Goal: Task Accomplishment & Management: Complete application form

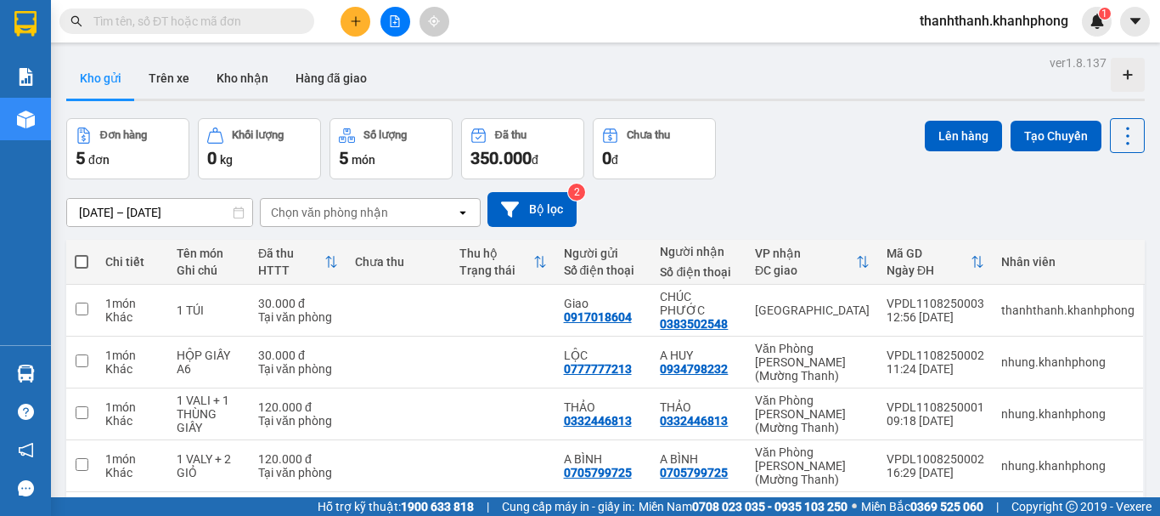
click at [364, 26] on button at bounding box center [356, 22] width 30 height 30
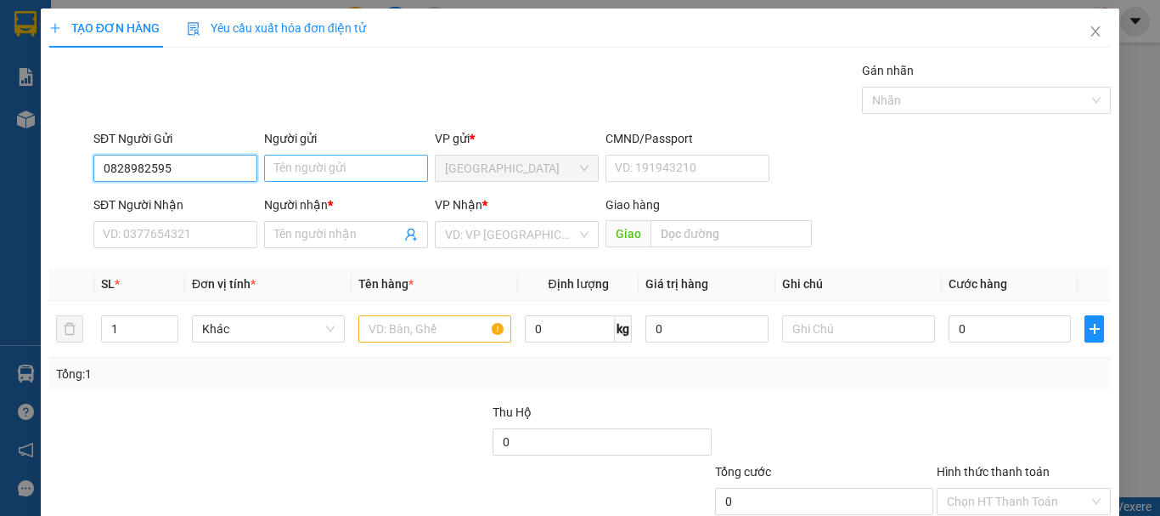
type input "0828982595"
click at [391, 169] on input "Người gửi" at bounding box center [346, 168] width 164 height 27
type input "u"
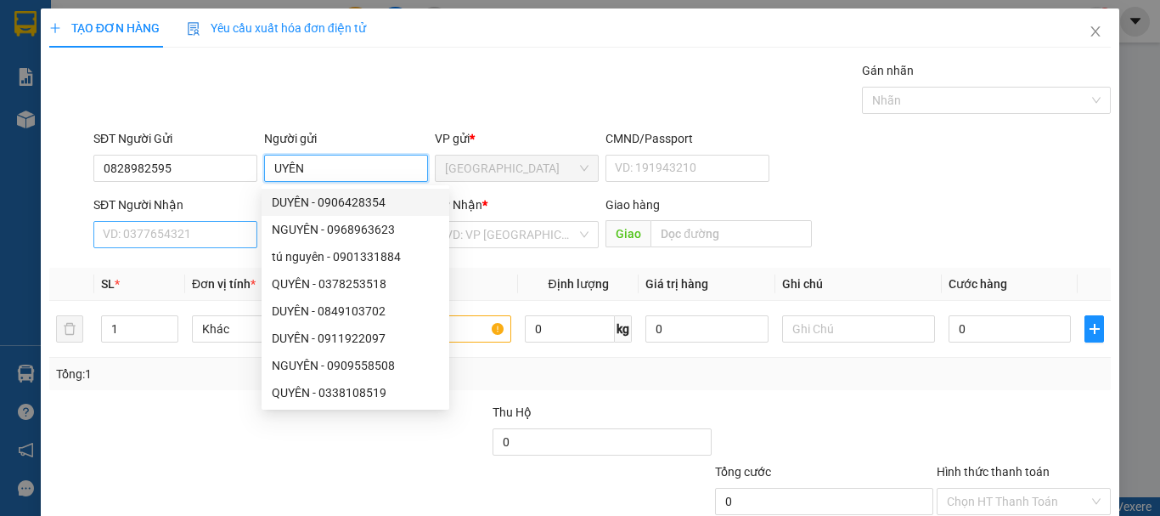
type input "UYÊN"
click at [215, 234] on input "SĐT Người Nhận" at bounding box center [175, 234] width 164 height 27
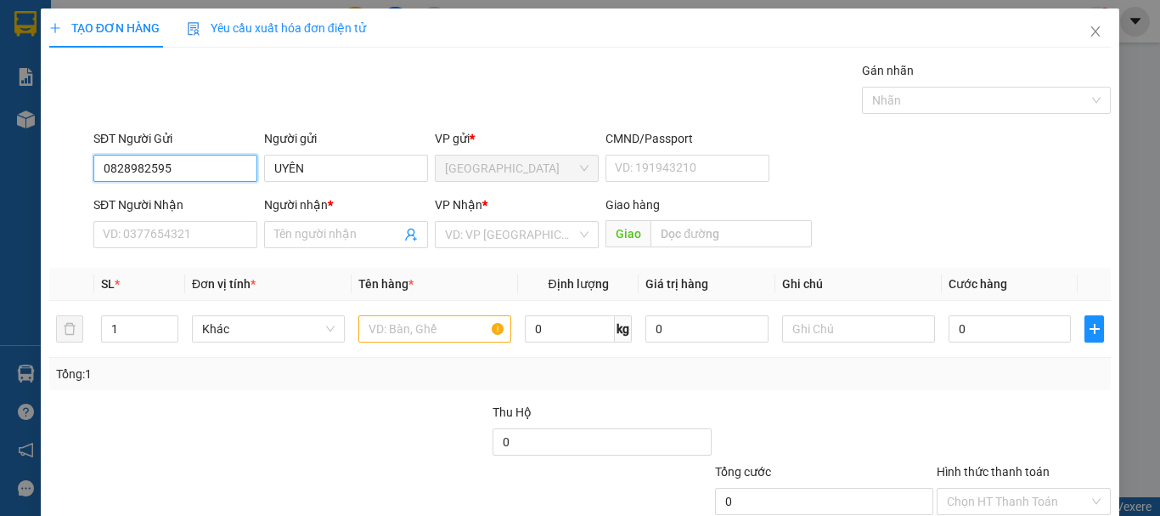
drag, startPoint x: 205, startPoint y: 171, endPoint x: 65, endPoint y: 155, distance: 140.1
click at [65, 155] on div "SĐT Người Gửi 0828982595 0828982595 Người gửi UYÊN VP gửi * [GEOGRAPHIC_DATA] C…" at bounding box center [580, 158] width 1065 height 59
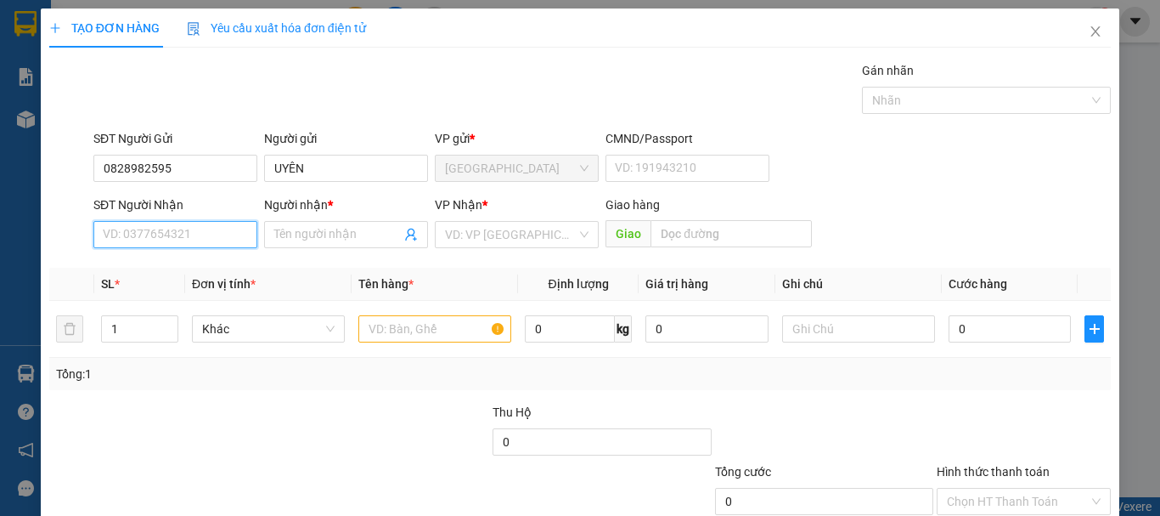
click at [128, 237] on input "SĐT Người Nhận" at bounding box center [175, 234] width 164 height 27
paste input "0828982595"
type input "0828982595"
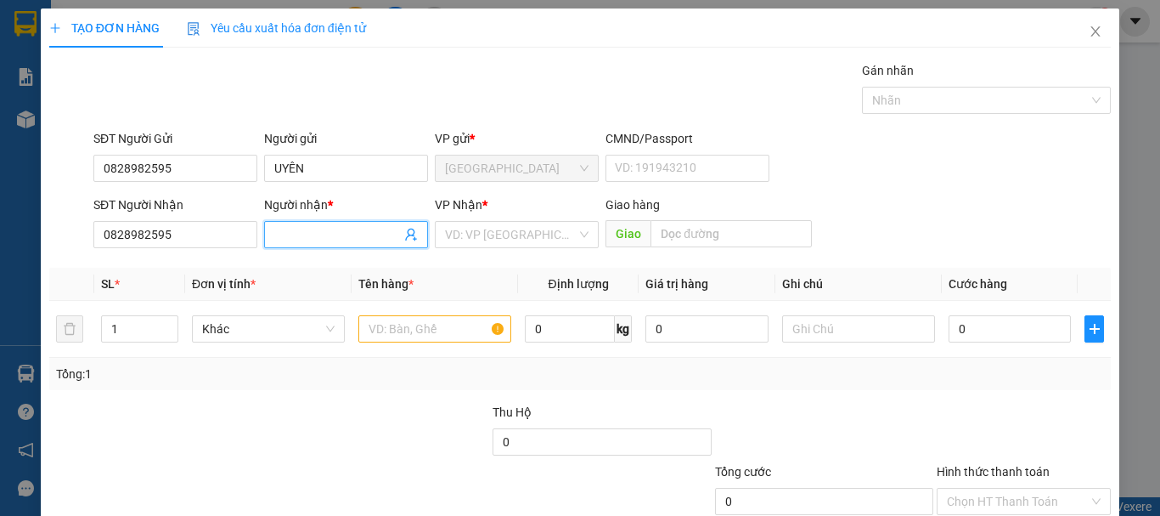
click at [313, 224] on span at bounding box center [346, 234] width 164 height 27
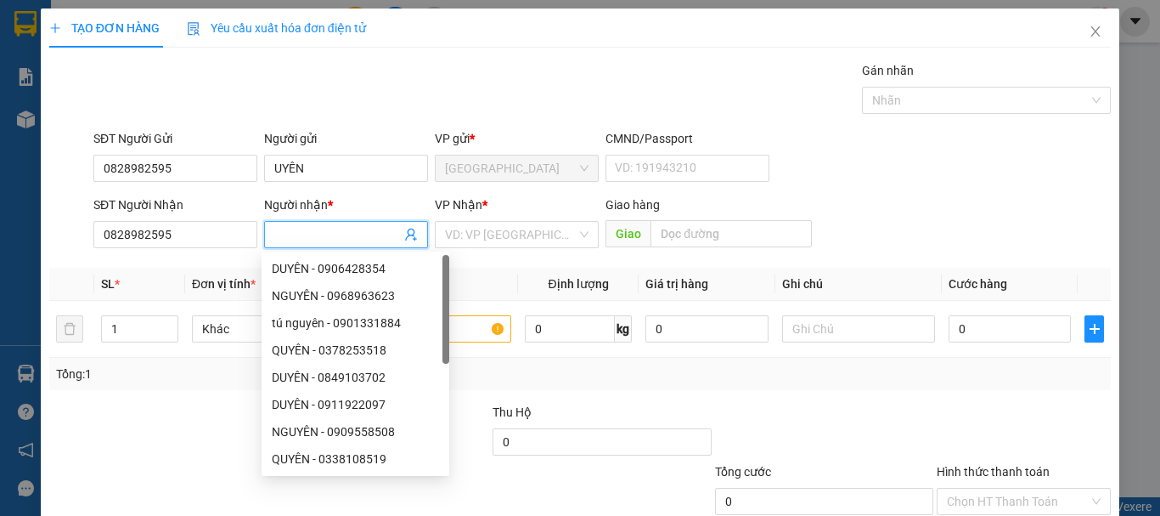
type input "a"
type input "\"
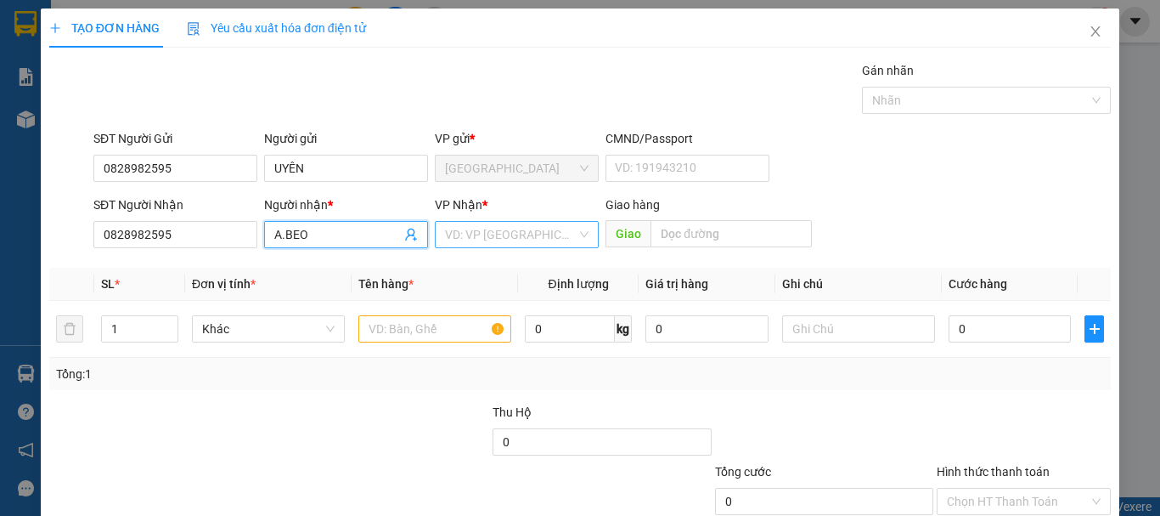
type input "A.BEO"
click at [445, 237] on input "search" at bounding box center [511, 234] width 132 height 25
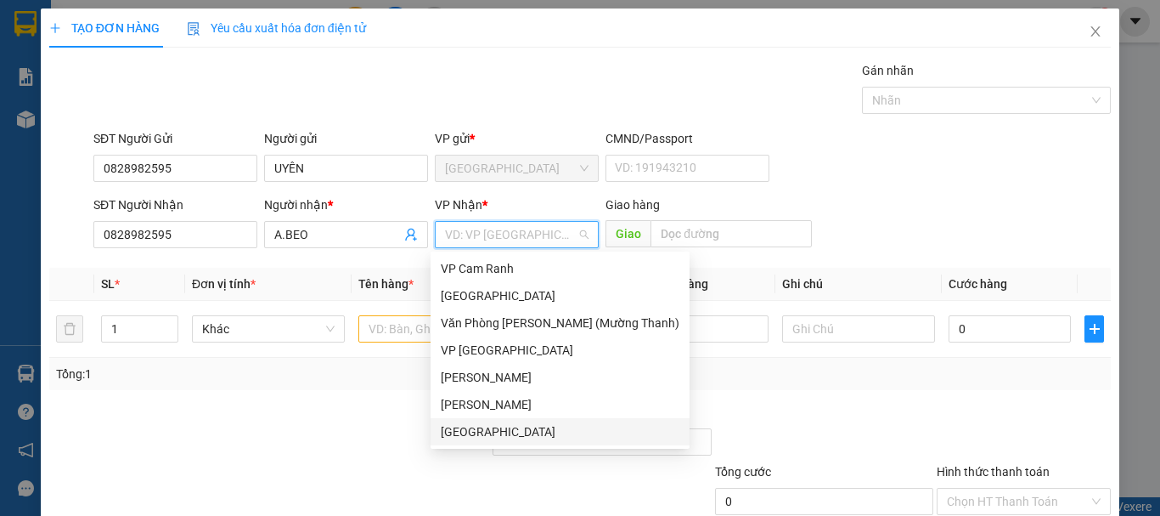
click at [462, 428] on div "[GEOGRAPHIC_DATA]" at bounding box center [560, 431] width 239 height 19
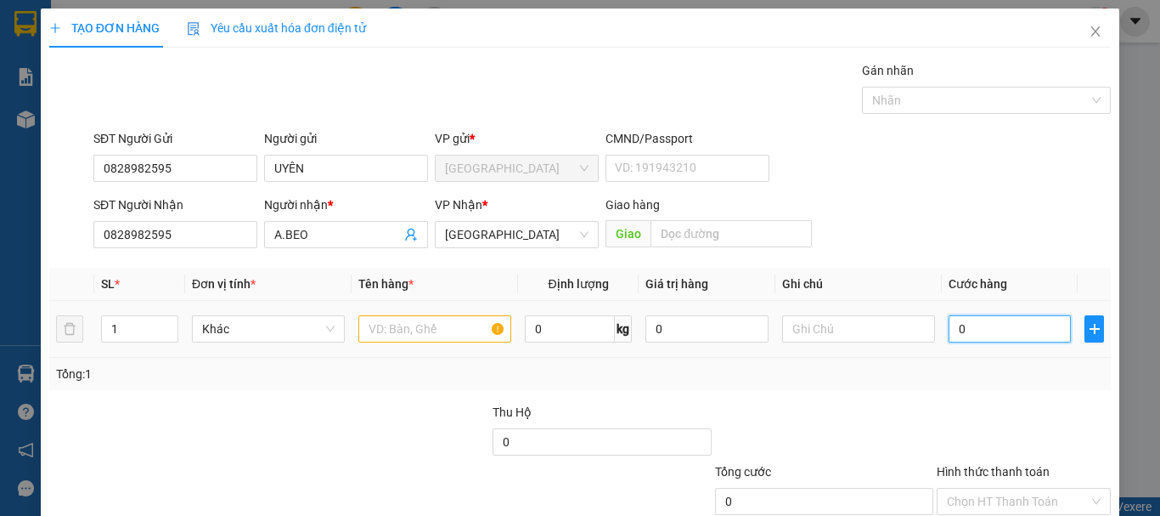
click at [978, 335] on input "0" at bounding box center [1010, 328] width 122 height 27
type input "5"
type input "50"
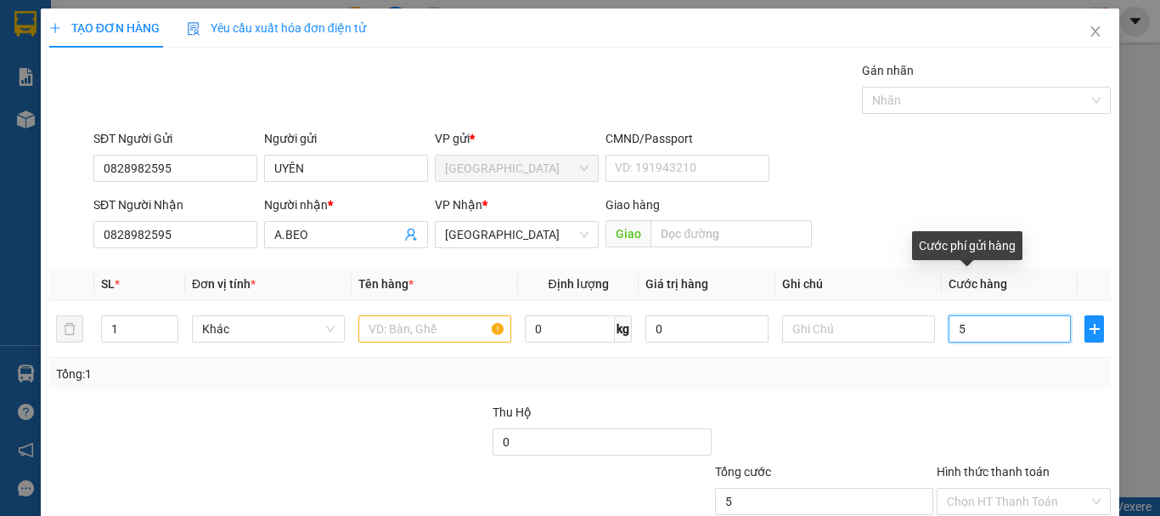
type input "50"
type input "500"
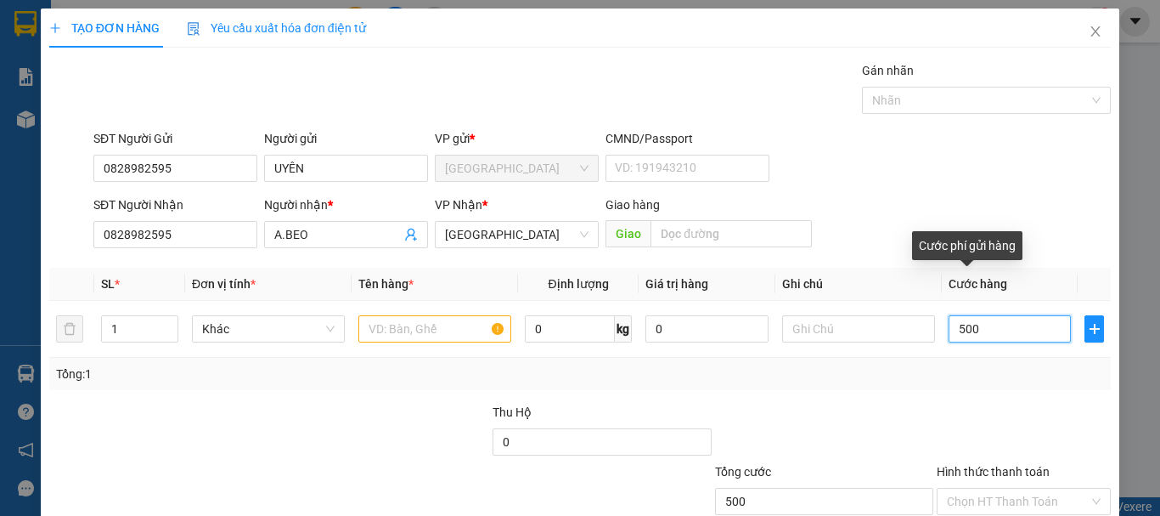
type input "5.000"
type input "50.000"
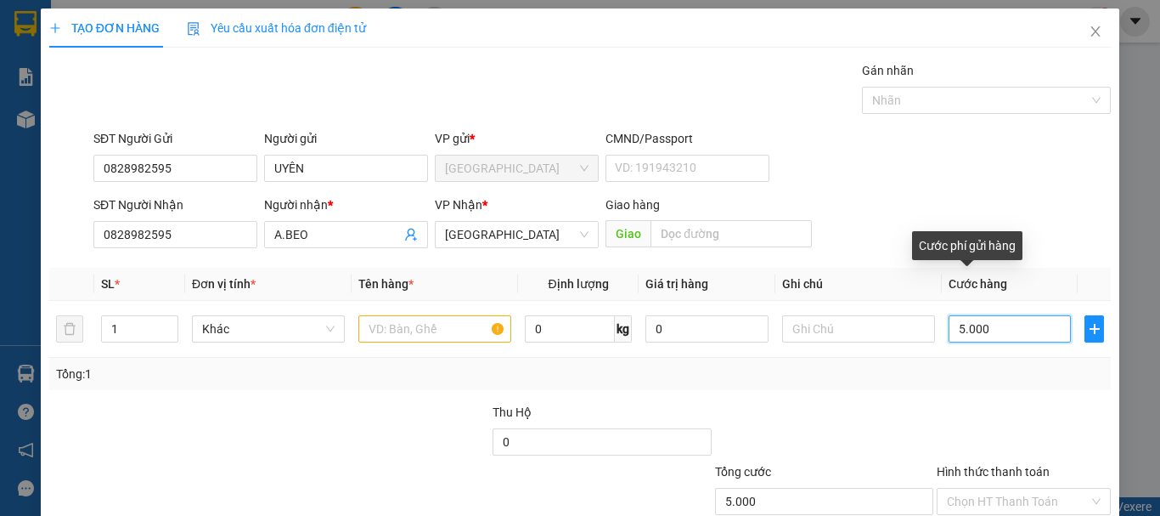
type input "50.000"
type input "500.000"
type input "50.000"
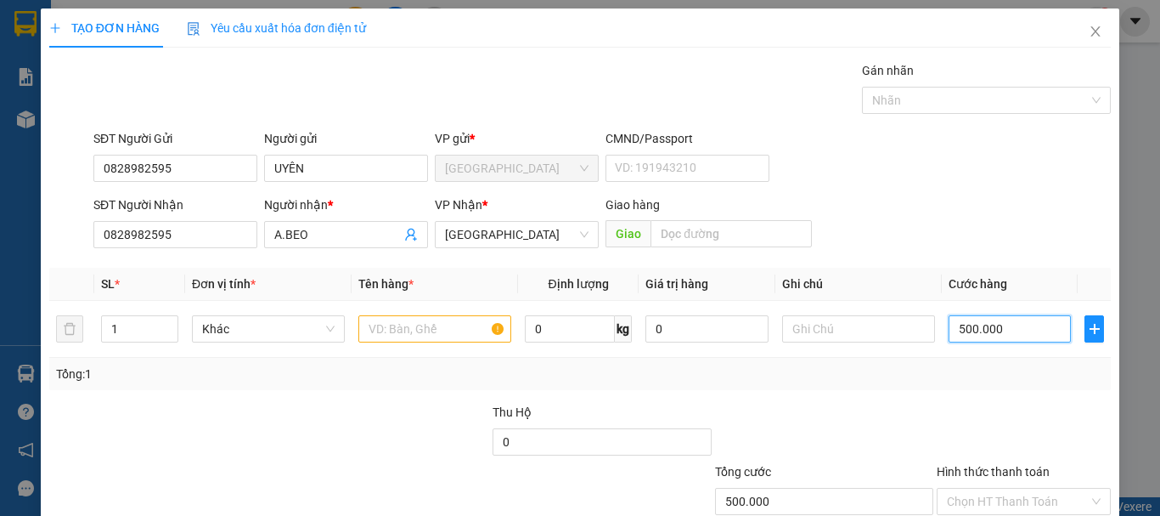
type input "50.000"
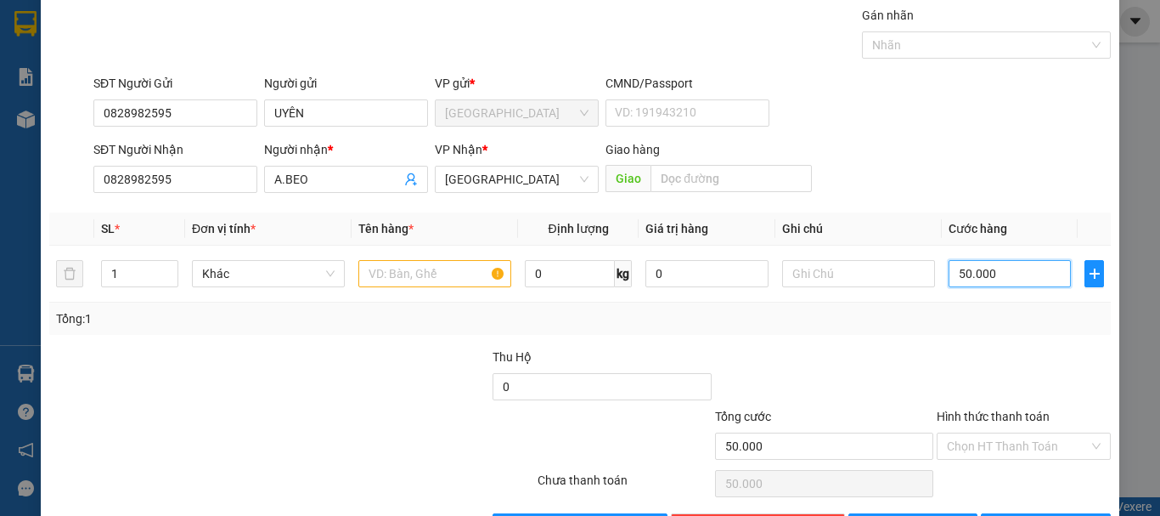
scroll to position [85, 0]
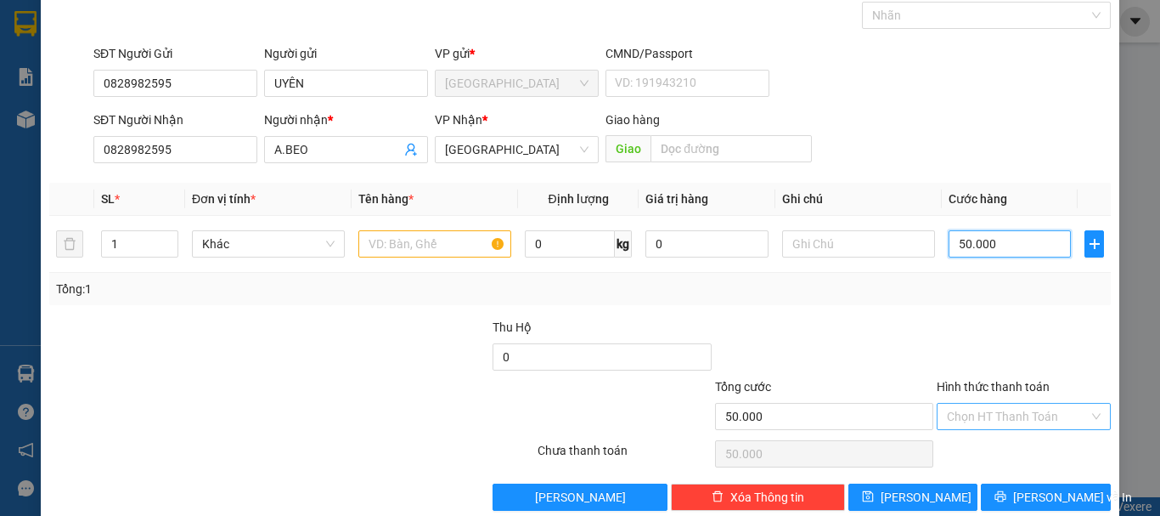
type input "50.000"
click at [1029, 422] on input "Hình thức thanh toán" at bounding box center [1018, 415] width 142 height 25
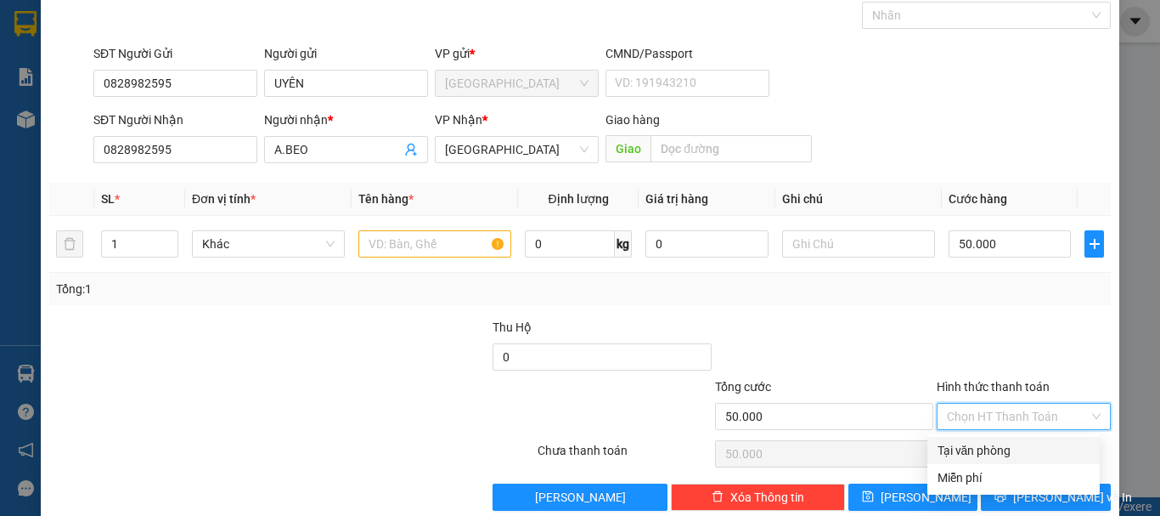
click at [1024, 447] on div "Tại văn phòng" at bounding box center [1014, 450] width 152 height 19
type input "0"
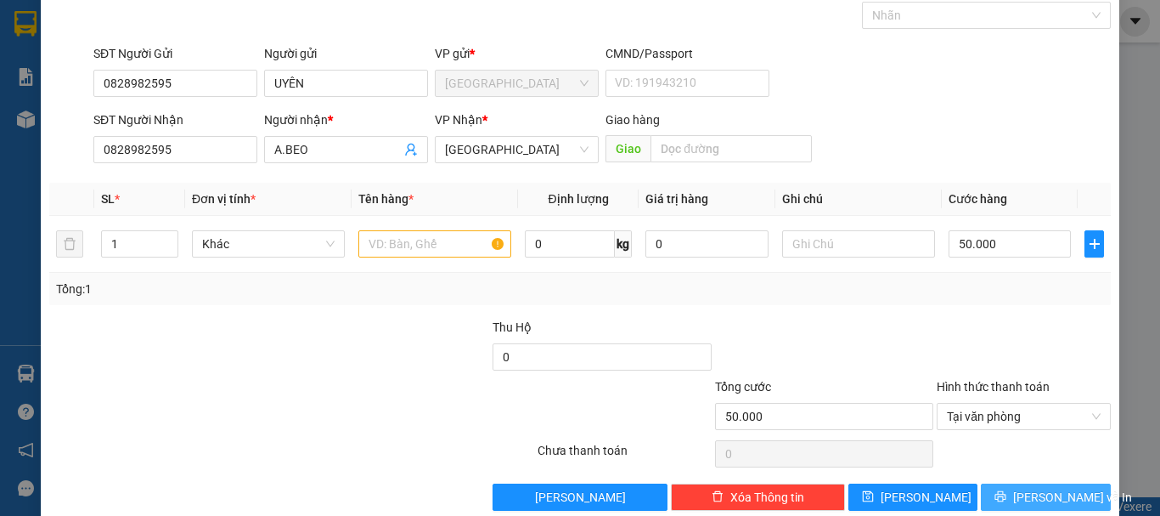
click at [999, 483] on button "[PERSON_NAME] và In" at bounding box center [1046, 496] width 130 height 27
drag, startPoint x: 384, startPoint y: 249, endPoint x: 402, endPoint y: 248, distance: 17.9
click at [386, 249] on input "text" at bounding box center [434, 243] width 153 height 27
type input "1 THÙNG XỐP"
click at [1041, 496] on span "[PERSON_NAME] và In" at bounding box center [1072, 496] width 119 height 19
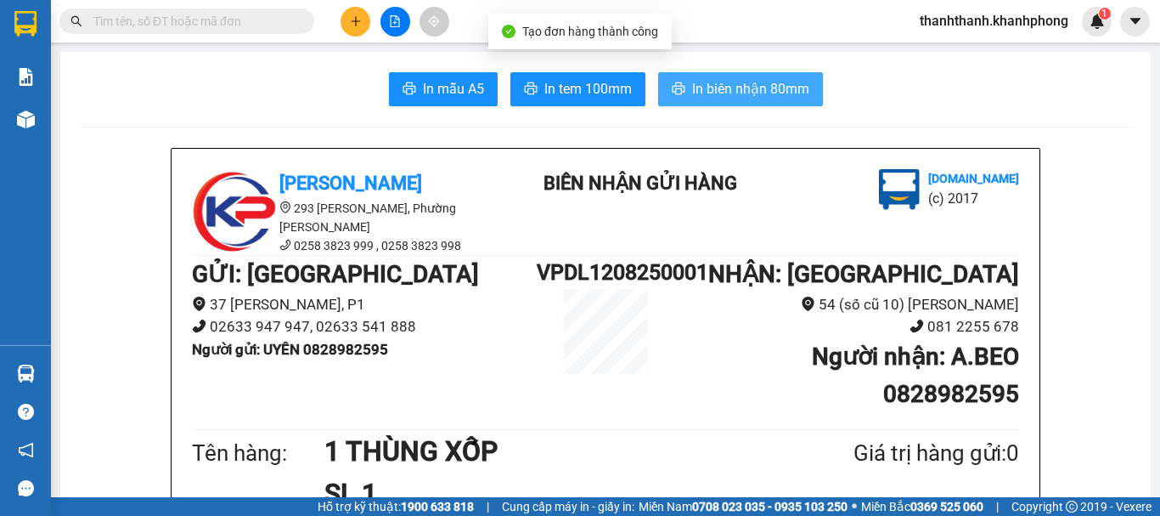
click at [668, 76] on button "In biên nhận 80mm" at bounding box center [740, 89] width 165 height 34
click at [697, 98] on span "In biên nhận 80mm" at bounding box center [750, 88] width 117 height 21
click at [771, 94] on span "In biên nhận 80mm" at bounding box center [750, 88] width 117 height 21
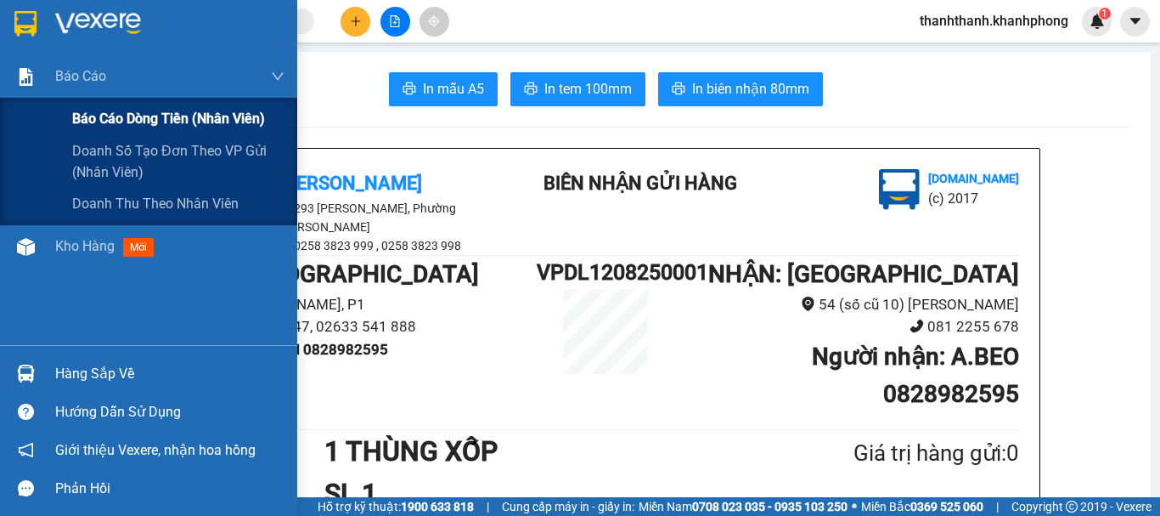
click at [86, 99] on div "Báo cáo dòng tiền (nhân viên)" at bounding box center [178, 119] width 212 height 42
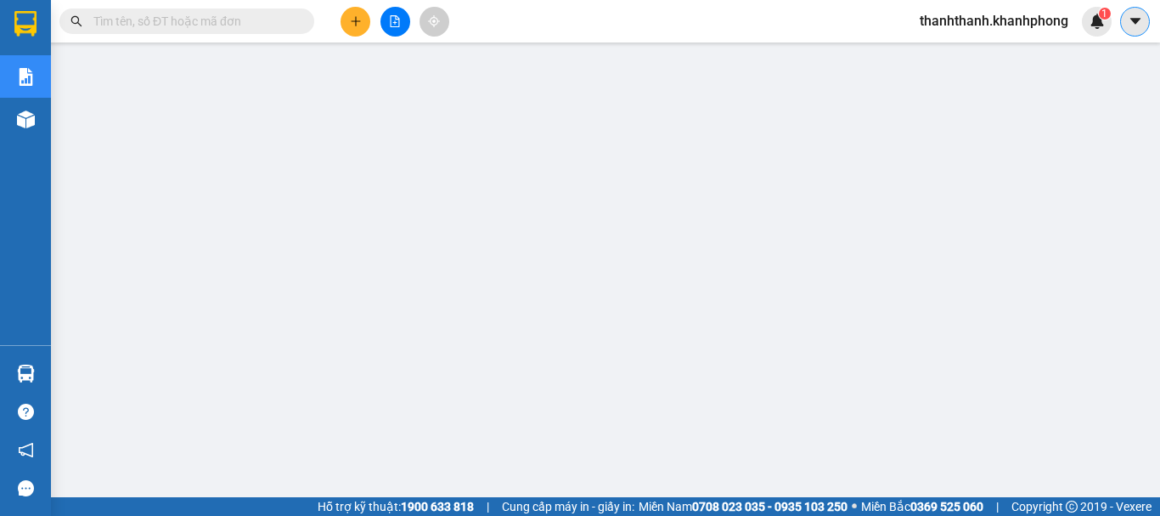
click at [1148, 25] on button at bounding box center [1135, 22] width 30 height 30
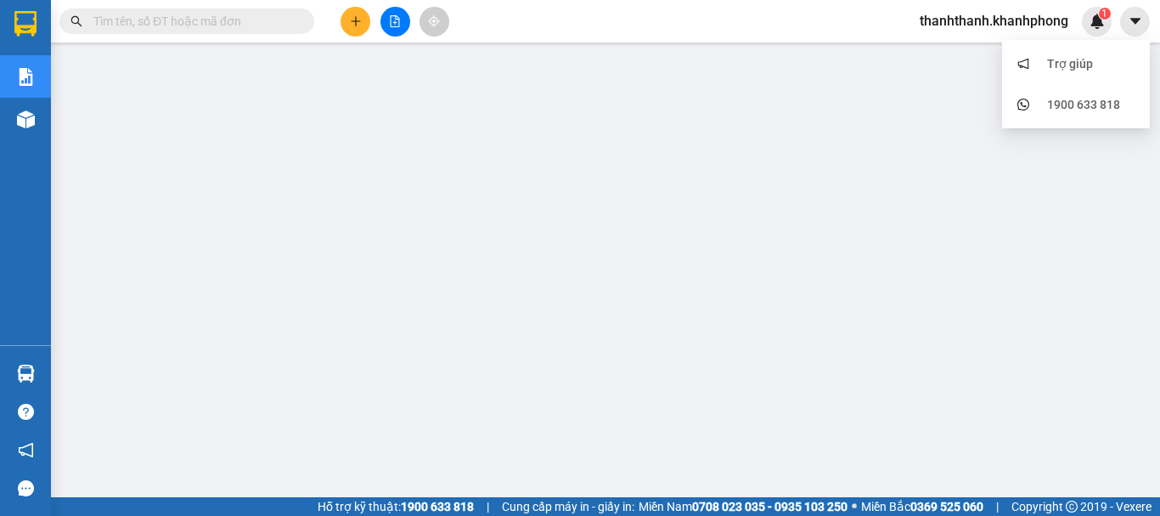
click at [1000, 20] on span "thanhthanh.khanhphong" at bounding box center [994, 20] width 176 height 21
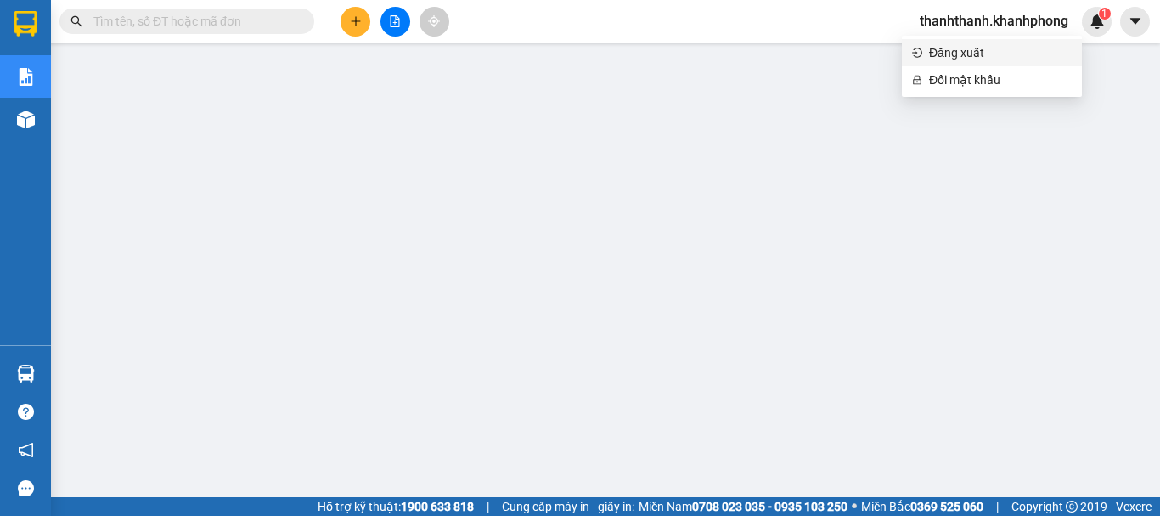
click at [992, 55] on span "Đăng xuất" at bounding box center [1000, 52] width 143 height 19
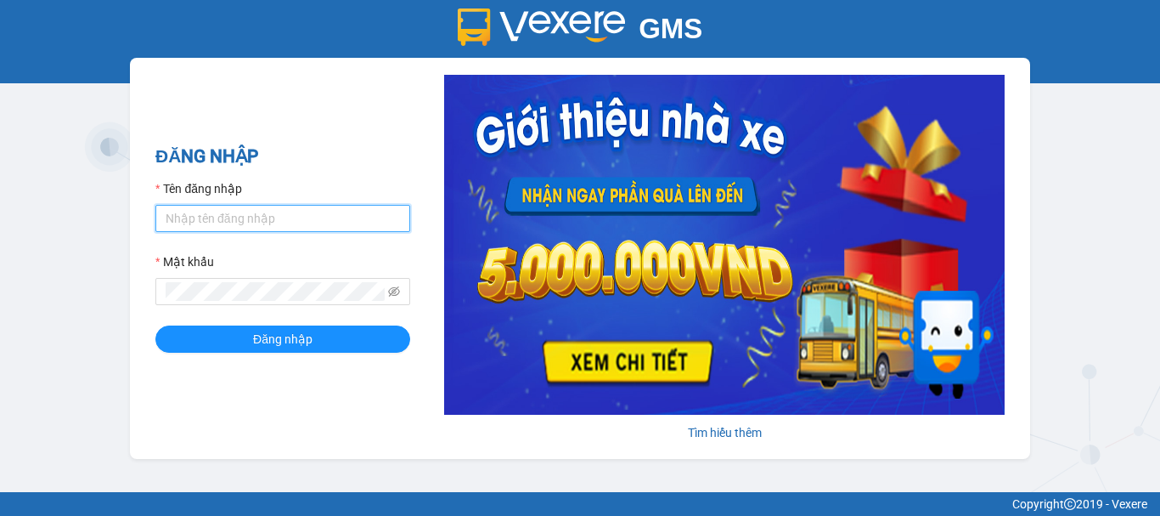
click at [290, 212] on input "Tên đăng nhập" at bounding box center [282, 218] width 255 height 27
type input "nhung.khanhphong"
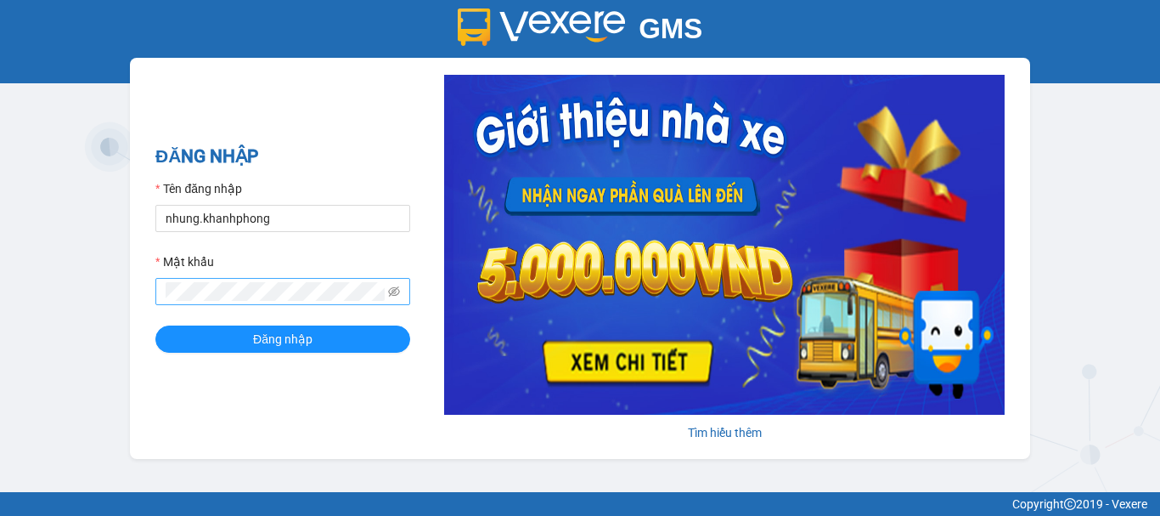
click at [285, 279] on span at bounding box center [282, 291] width 255 height 27
click at [155, 325] on button "Đăng nhập" at bounding box center [282, 338] width 255 height 27
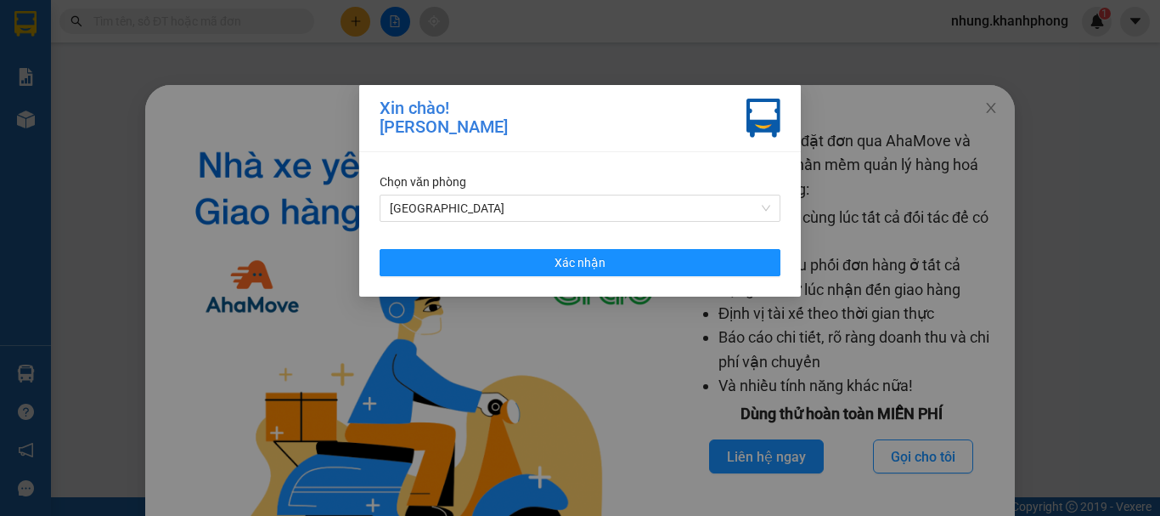
click at [683, 224] on div "Chọn văn phòng Đà Lạt Xác nhận" at bounding box center [580, 224] width 442 height 144
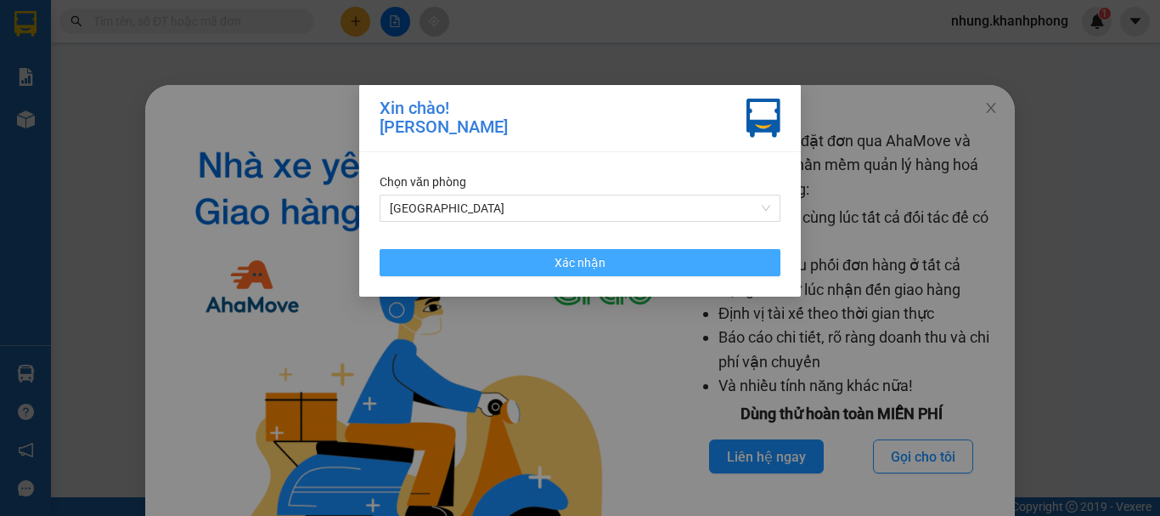
click at [648, 259] on button "Xác nhận" at bounding box center [580, 262] width 401 height 27
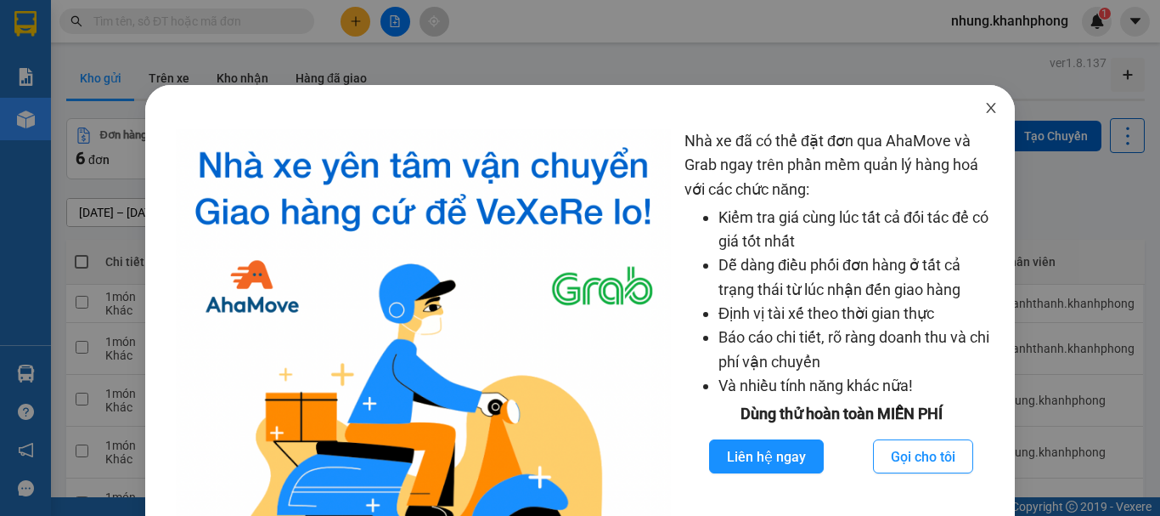
click at [985, 104] on icon "close" at bounding box center [991, 108] width 14 height 14
